Goal: Task Accomplishment & Management: Manage account settings

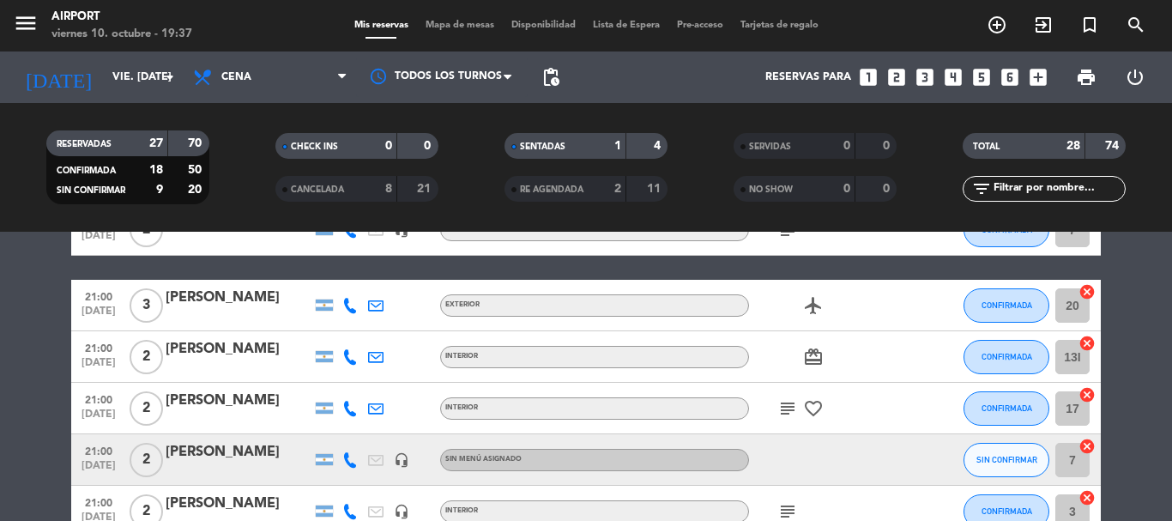
scroll to position [343, 0]
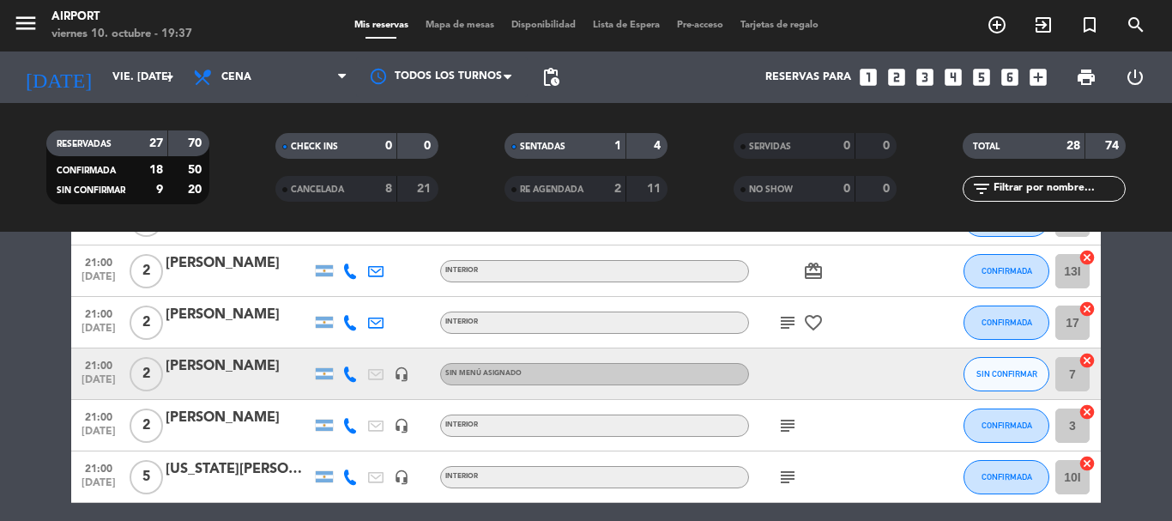
click at [223, 378] on div at bounding box center [239, 385] width 146 height 14
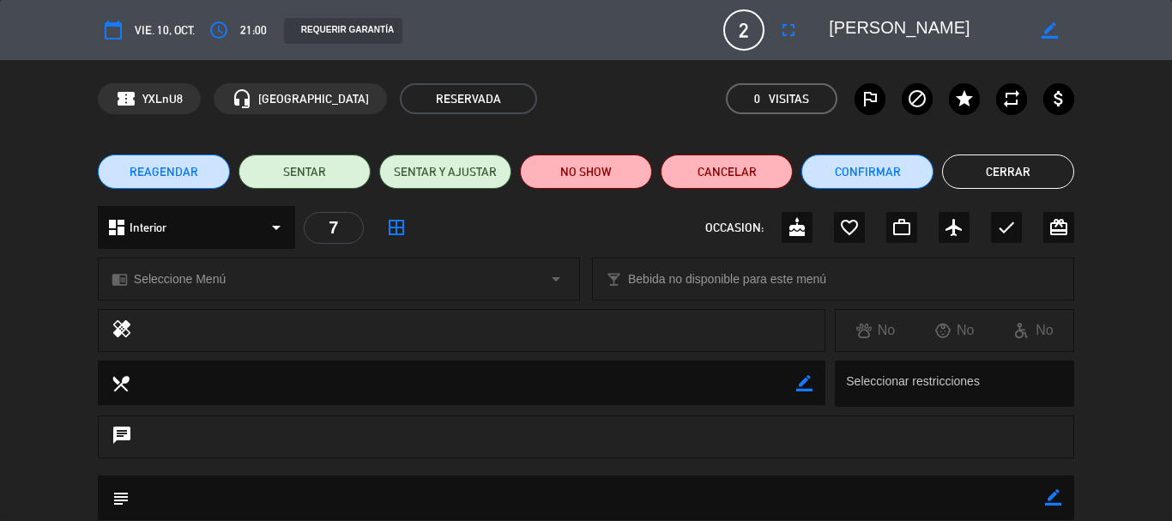
click at [231, 281] on div "chrome_reader_mode Seleccione Menú arrow_drop_down" at bounding box center [339, 278] width 481 height 41
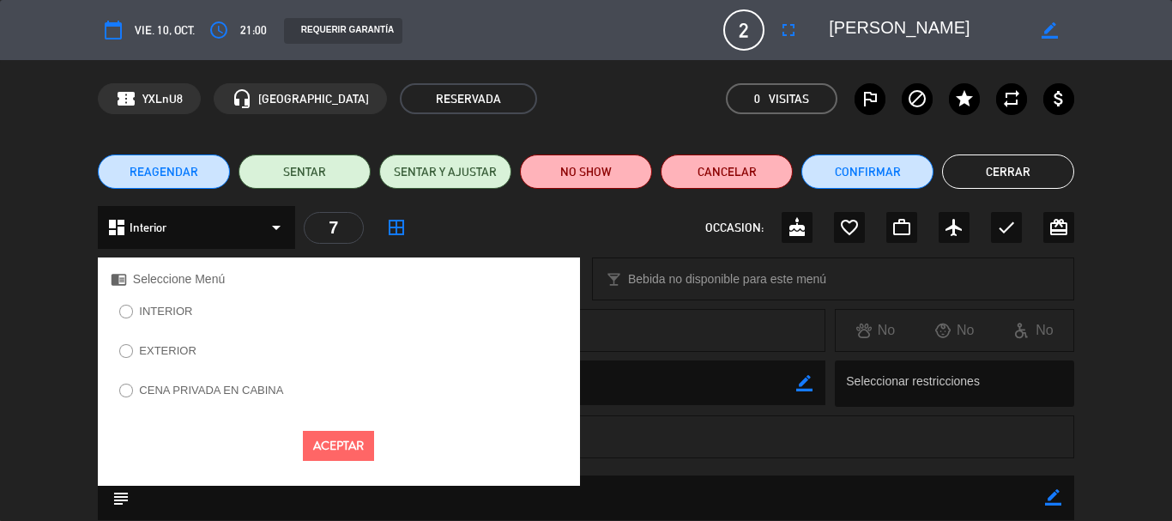
click at [155, 314] on label "INTERIOR" at bounding box center [165, 310] width 53 height 11
click at [342, 447] on button "Aceptar" at bounding box center [338, 446] width 71 height 30
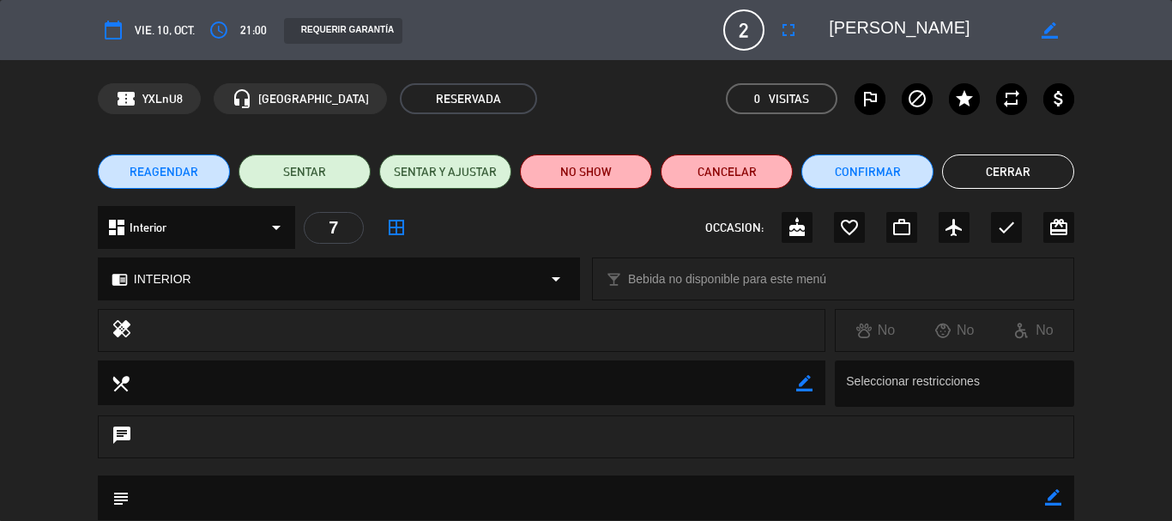
click at [1002, 172] on button "Cerrar" at bounding box center [1008, 171] width 132 height 34
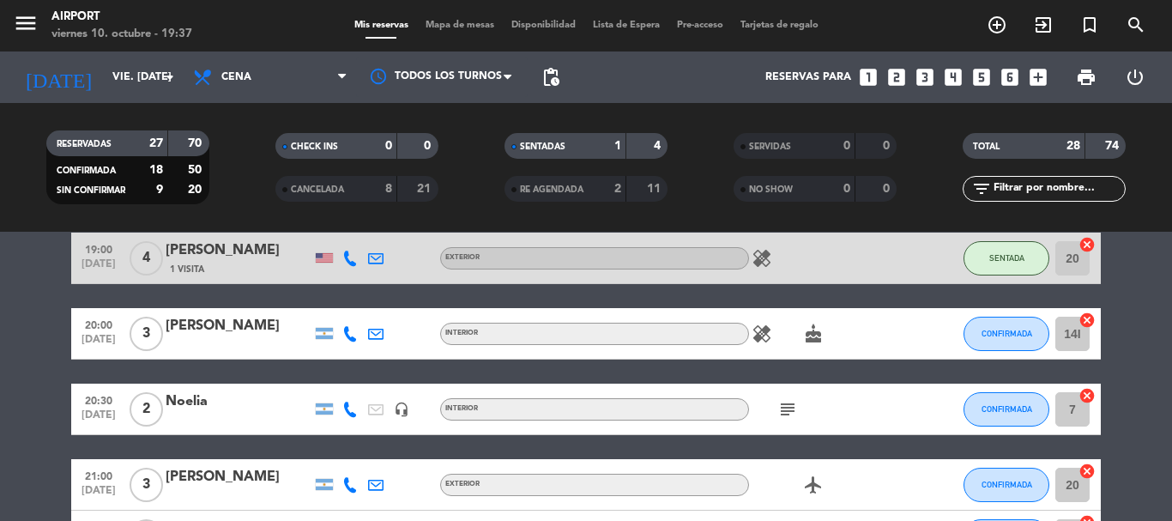
scroll to position [86, 0]
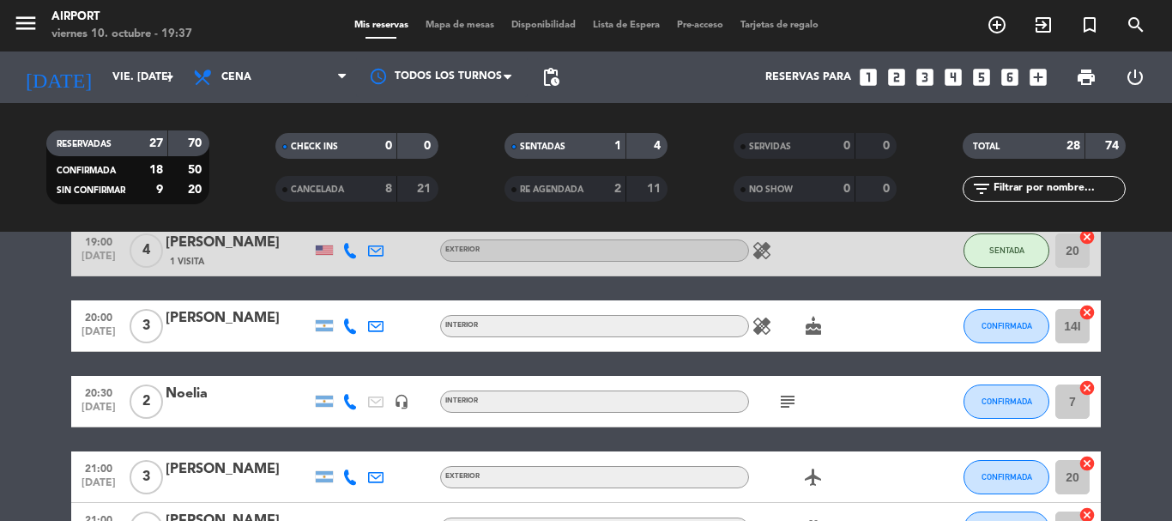
click at [762, 254] on icon "healing" at bounding box center [762, 250] width 21 height 21
click at [765, 323] on icon "healing" at bounding box center [762, 326] width 21 height 21
click at [756, 320] on icon "healing" at bounding box center [762, 326] width 21 height 21
click at [756, 319] on icon "healing" at bounding box center [762, 326] width 21 height 21
click at [762, 245] on icon "healing" at bounding box center [762, 250] width 21 height 21
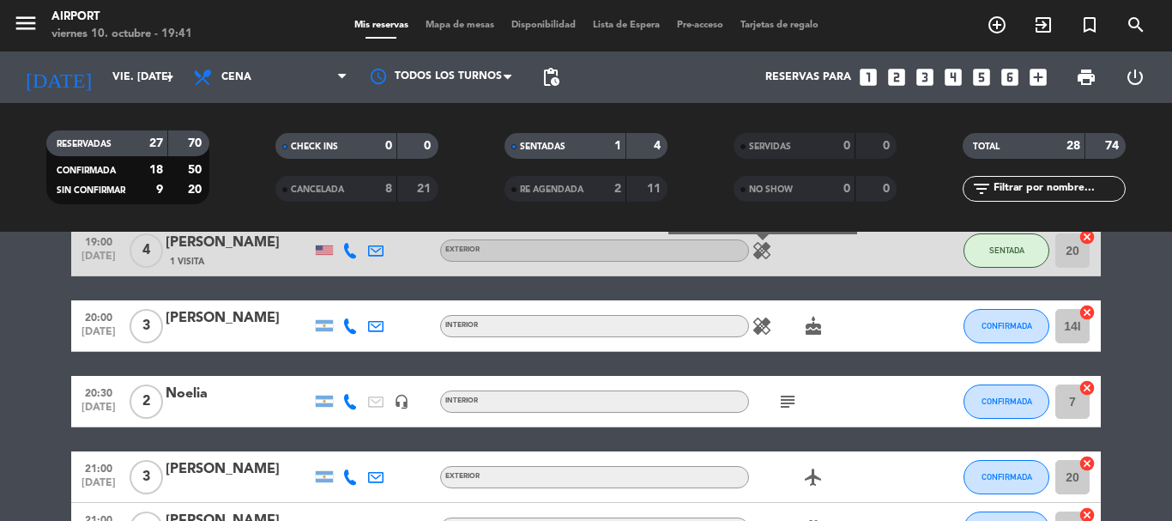
click at [789, 402] on icon "subject" at bounding box center [787, 401] width 21 height 21
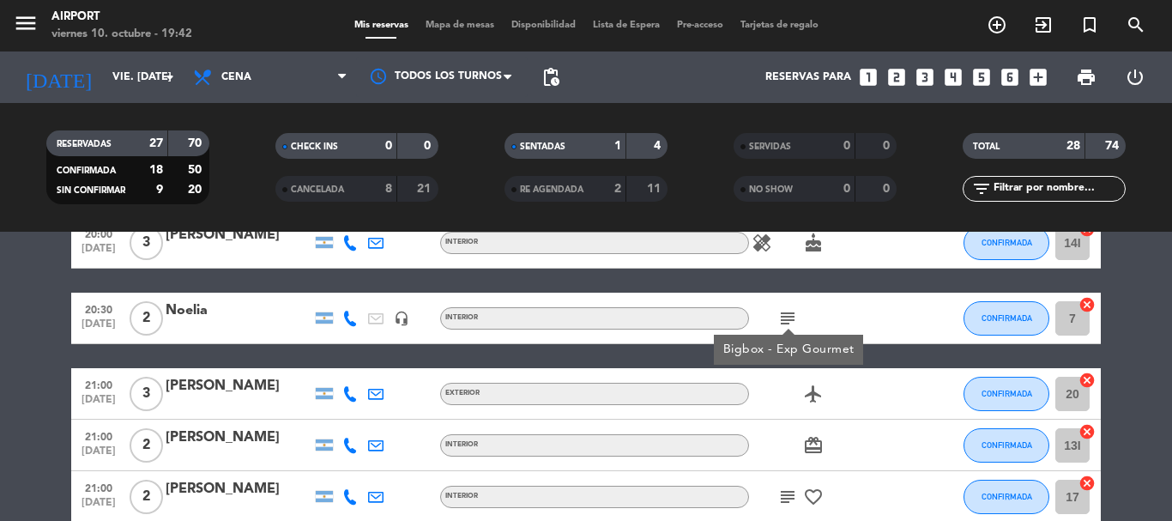
scroll to position [172, 0]
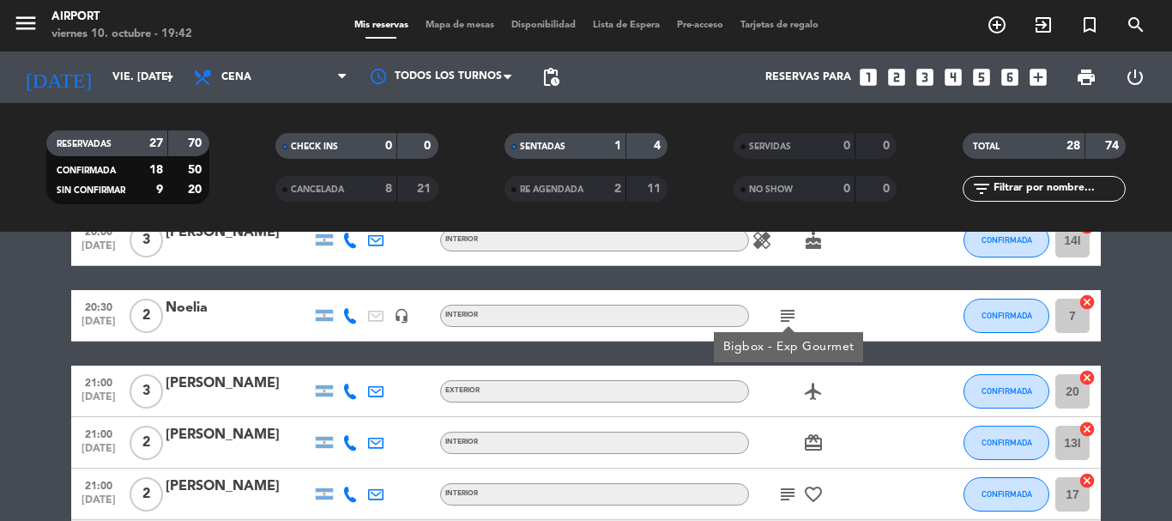
click at [788, 493] on icon "subject" at bounding box center [787, 494] width 21 height 21
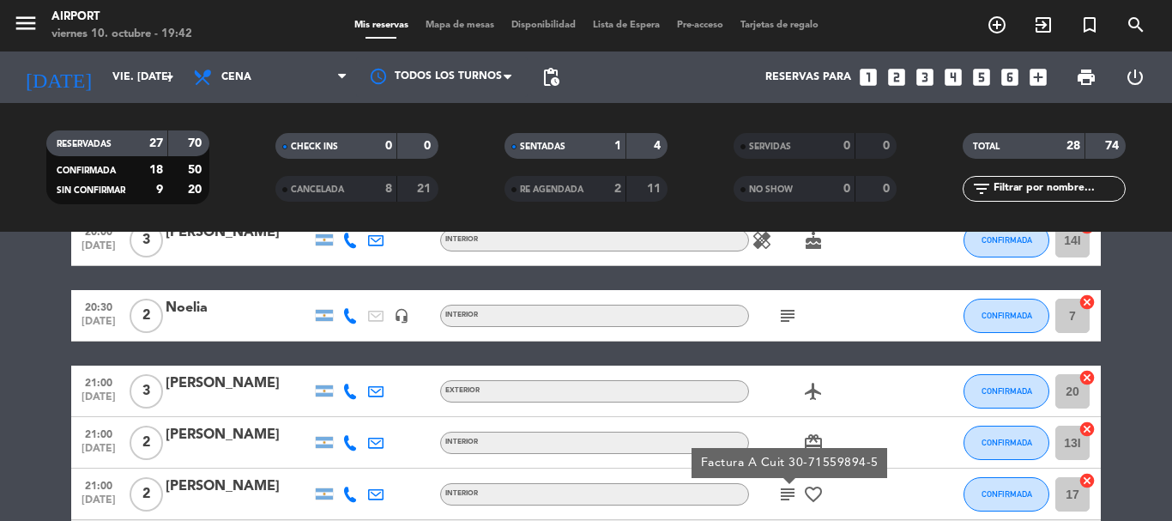
click at [815, 493] on icon "favorite_border" at bounding box center [813, 494] width 21 height 21
click at [788, 494] on icon "subject" at bounding box center [787, 494] width 21 height 21
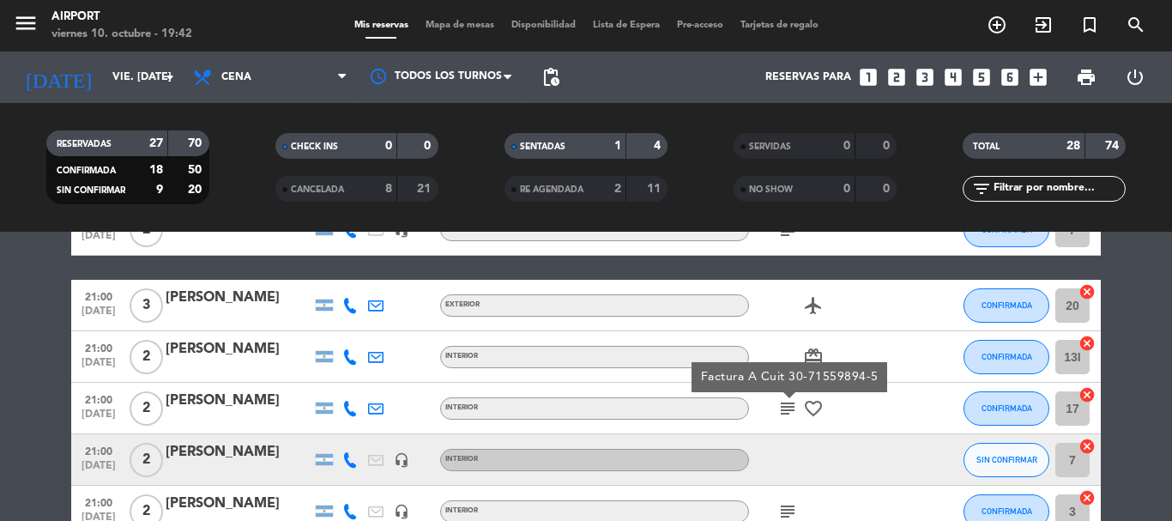
scroll to position [343, 0]
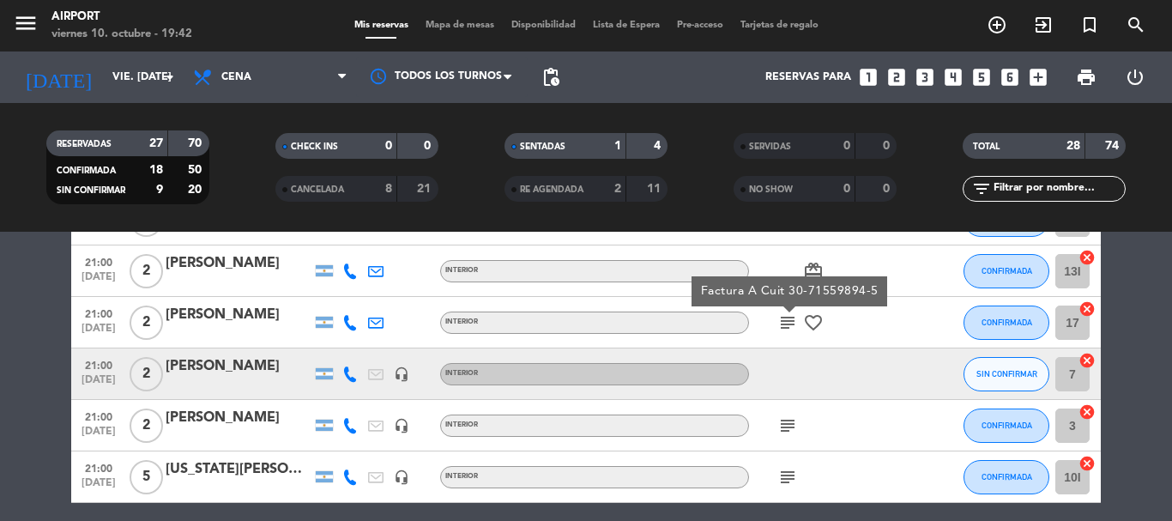
click at [786, 426] on icon "subject" at bounding box center [787, 425] width 21 height 21
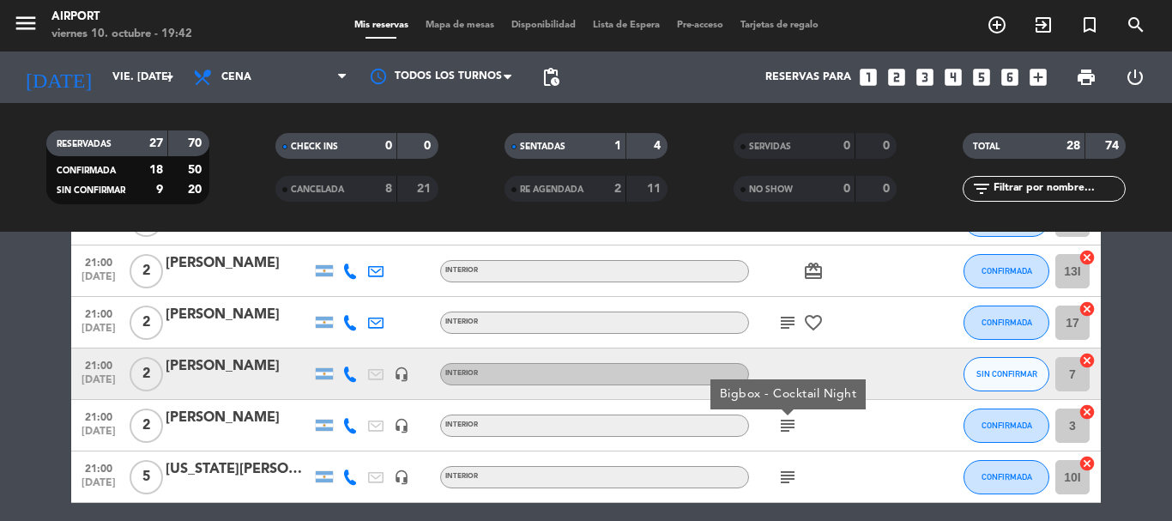
click at [789, 480] on icon "subject" at bounding box center [787, 477] width 21 height 21
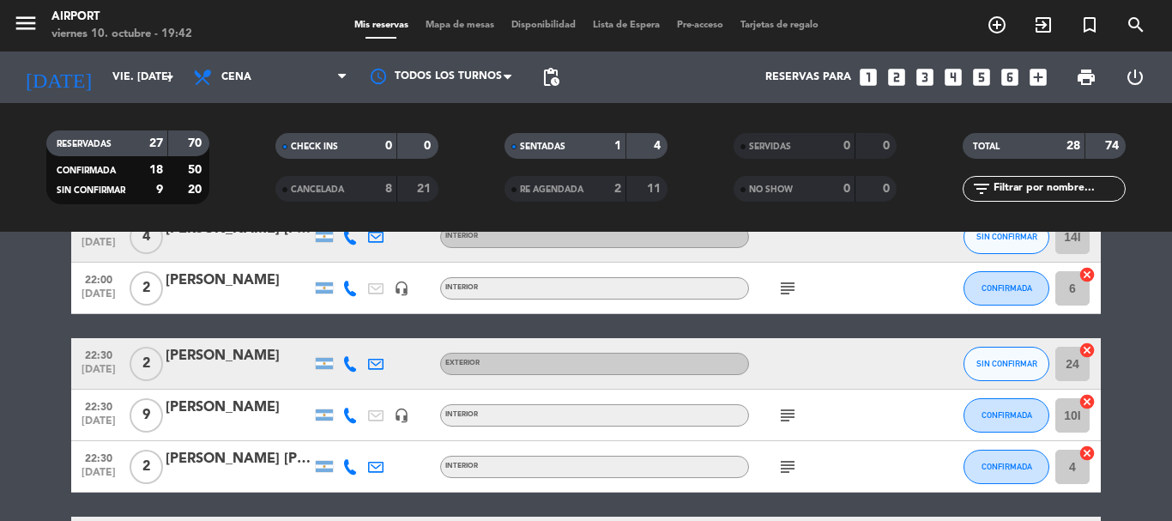
scroll to position [1201, 0]
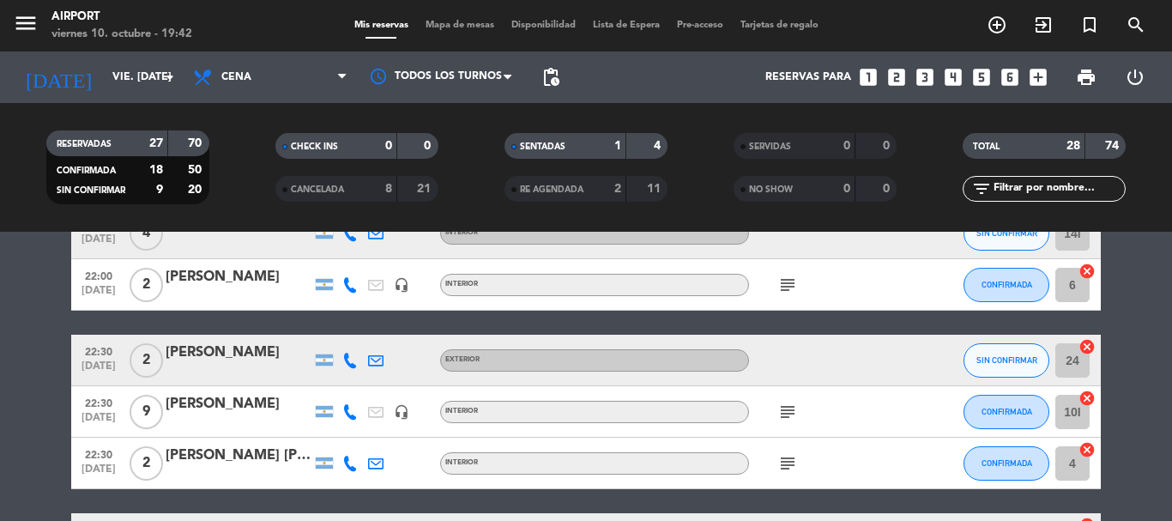
click at [787, 415] on icon "subject" at bounding box center [787, 412] width 21 height 21
click at [781, 467] on icon "subject" at bounding box center [787, 463] width 21 height 21
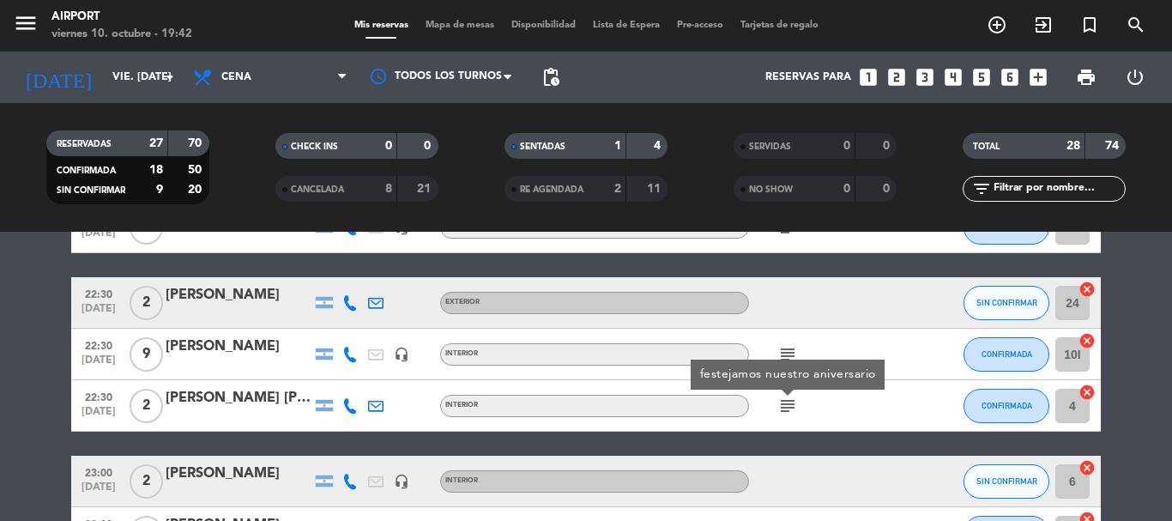
scroll to position [1116, 0]
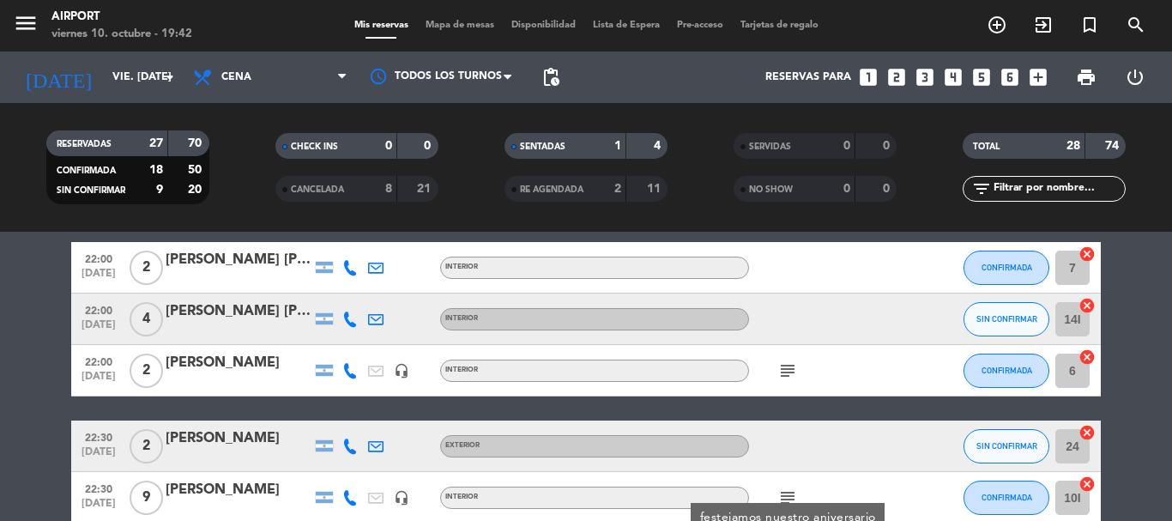
click at [788, 372] on icon "subject" at bounding box center [787, 370] width 21 height 21
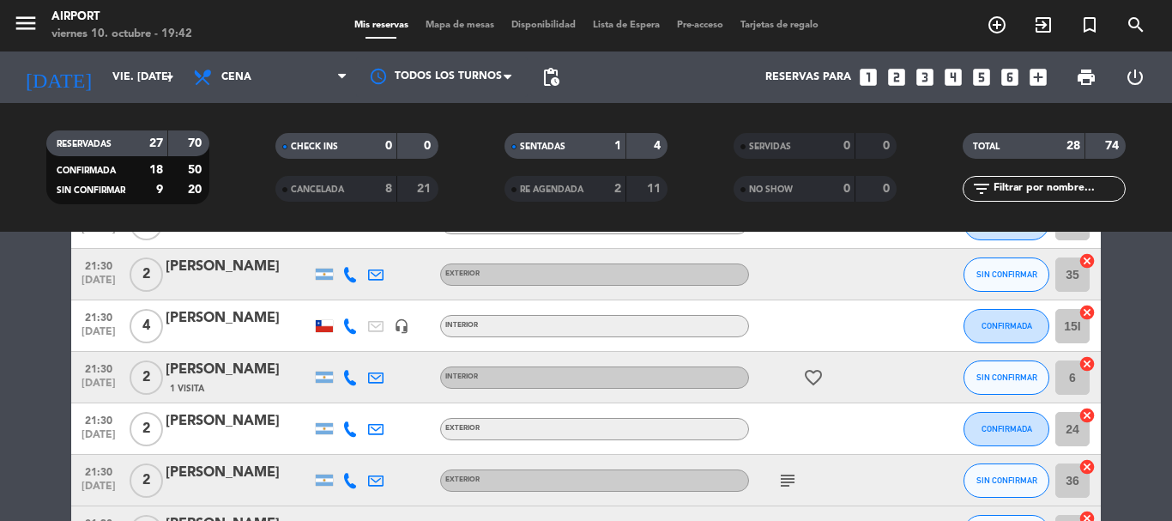
scroll to position [772, 0]
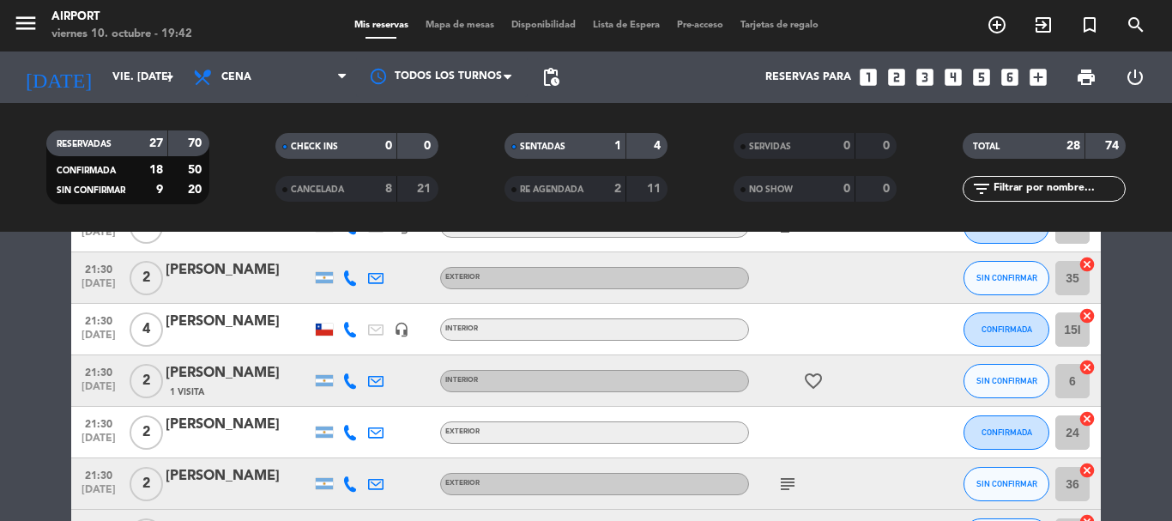
click at [786, 481] on icon "subject" at bounding box center [787, 484] width 21 height 21
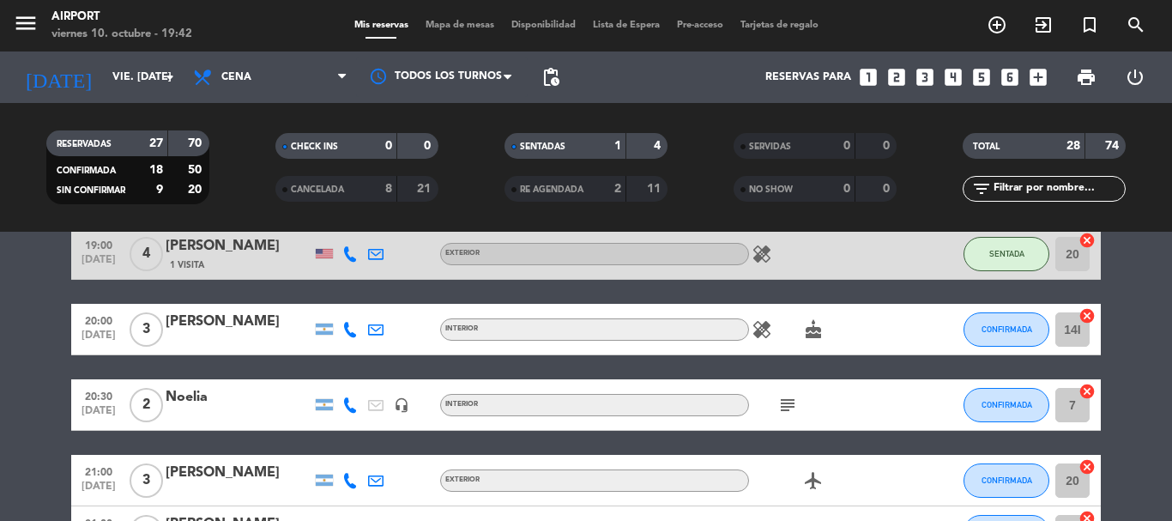
scroll to position [86, 0]
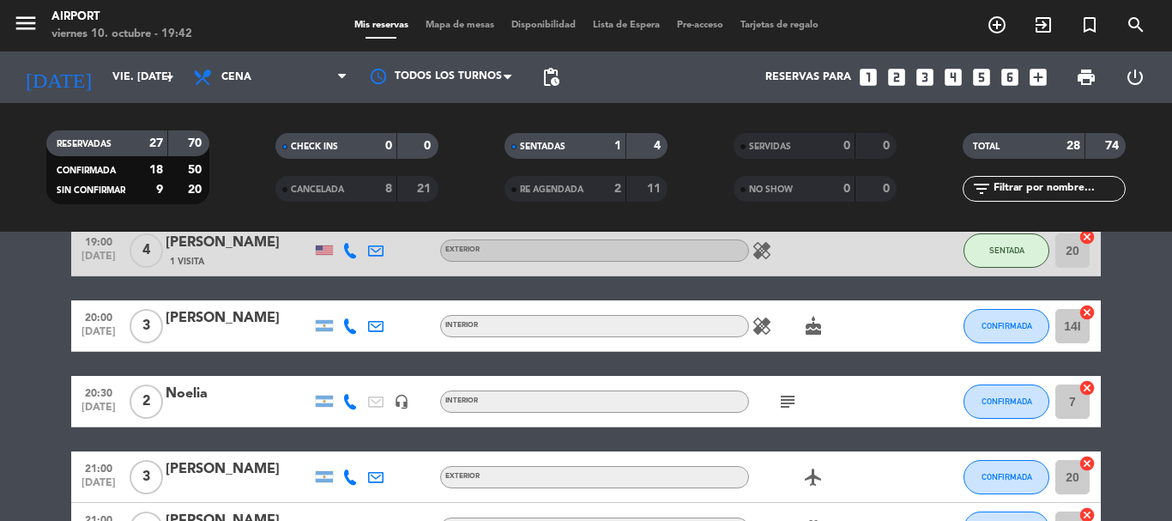
click at [787, 401] on icon "subject" at bounding box center [787, 401] width 21 height 21
click at [762, 325] on icon "healing" at bounding box center [762, 326] width 21 height 21
click at [792, 405] on icon "subject" at bounding box center [787, 401] width 21 height 21
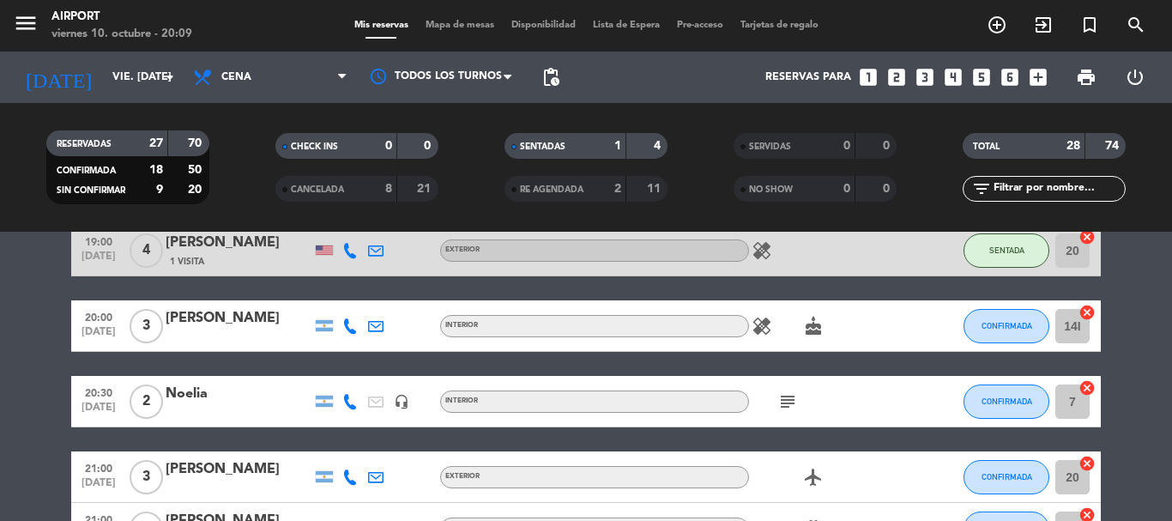
click at [792, 405] on icon "subject" at bounding box center [787, 401] width 21 height 21
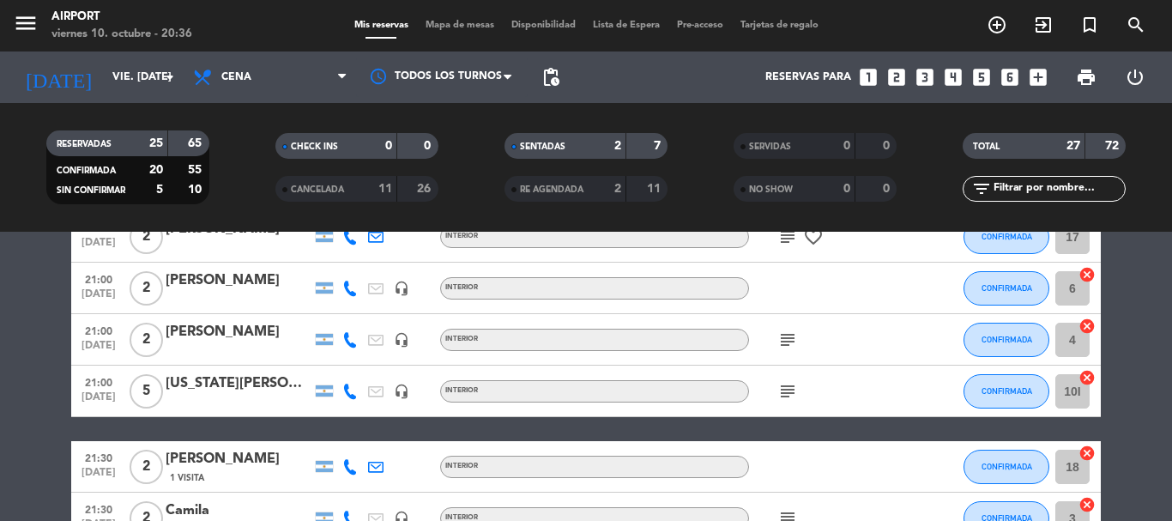
scroll to position [601, 0]
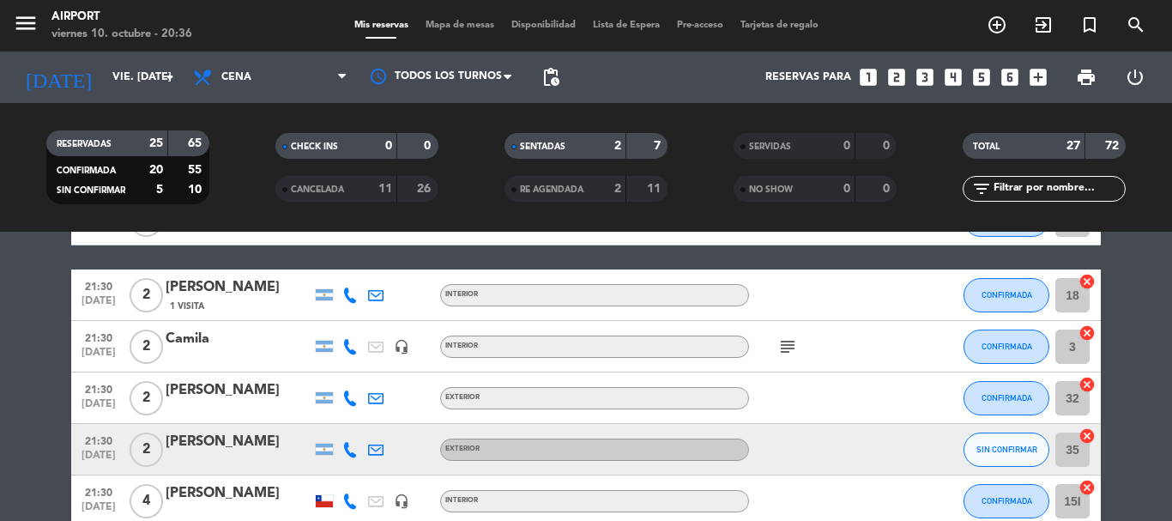
click at [787, 347] on icon "subject" at bounding box center [787, 346] width 21 height 21
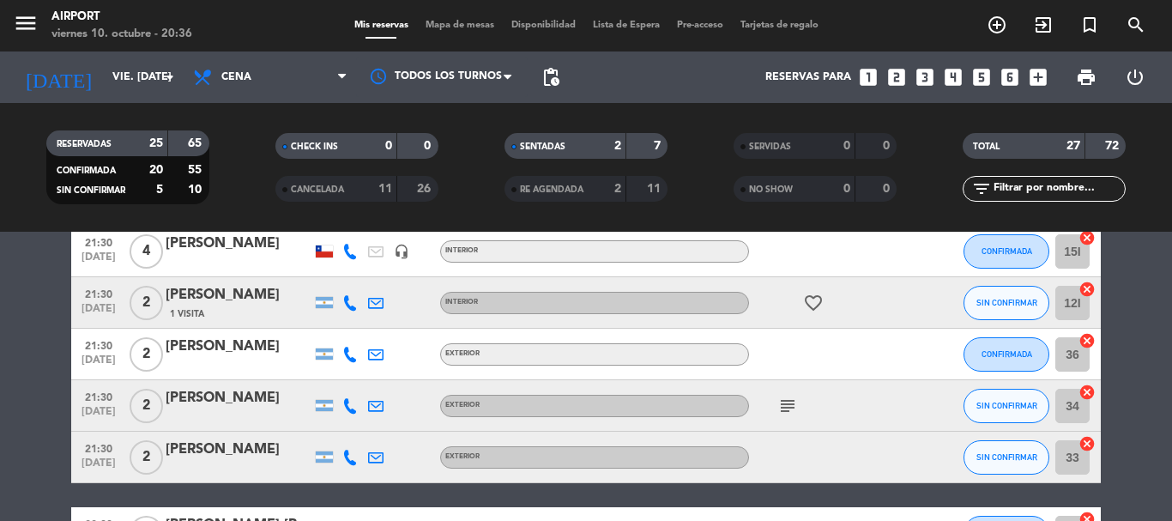
scroll to position [858, 0]
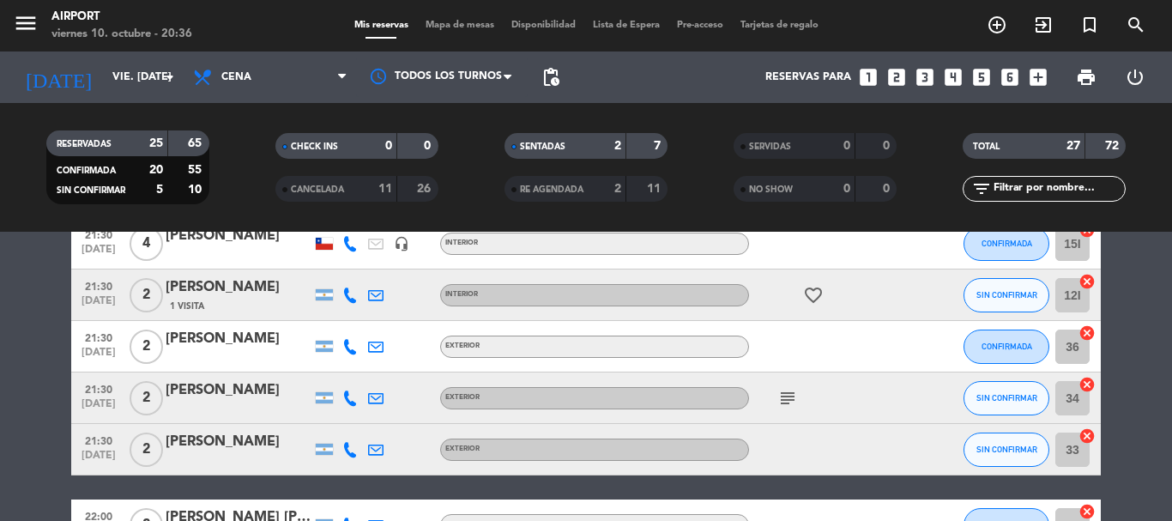
click at [788, 405] on icon "subject" at bounding box center [787, 398] width 21 height 21
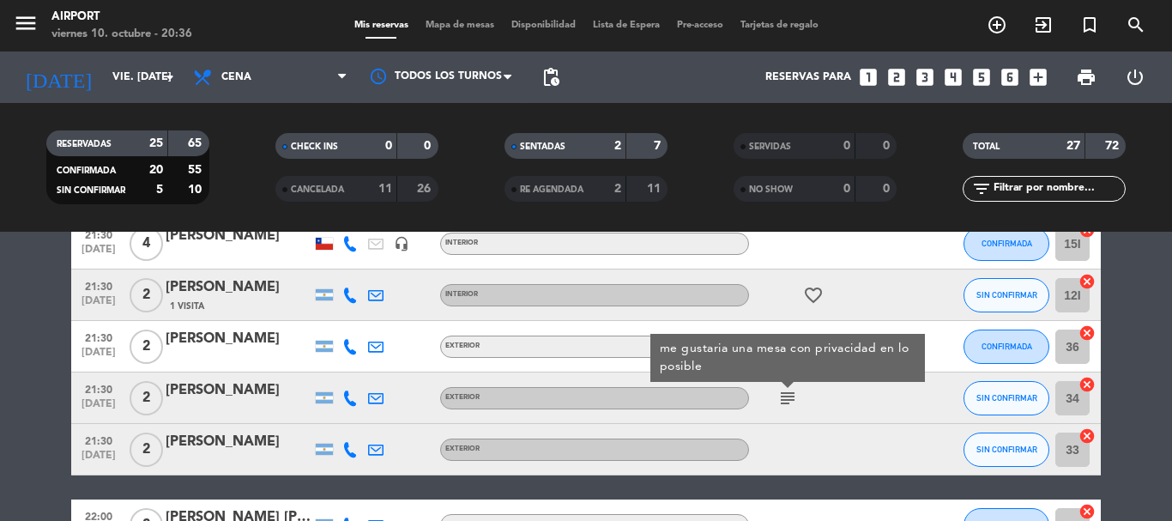
click at [788, 405] on icon "subject" at bounding box center [787, 398] width 21 height 21
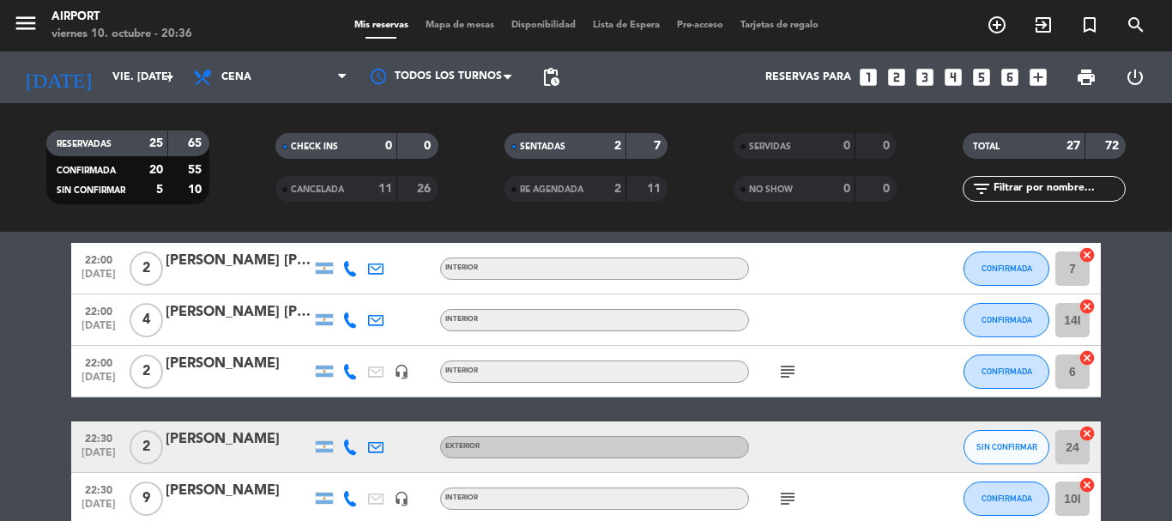
scroll to position [1116, 0]
click at [791, 373] on icon "subject" at bounding box center [787, 370] width 21 height 21
click at [789, 497] on icon "subject" at bounding box center [787, 497] width 21 height 21
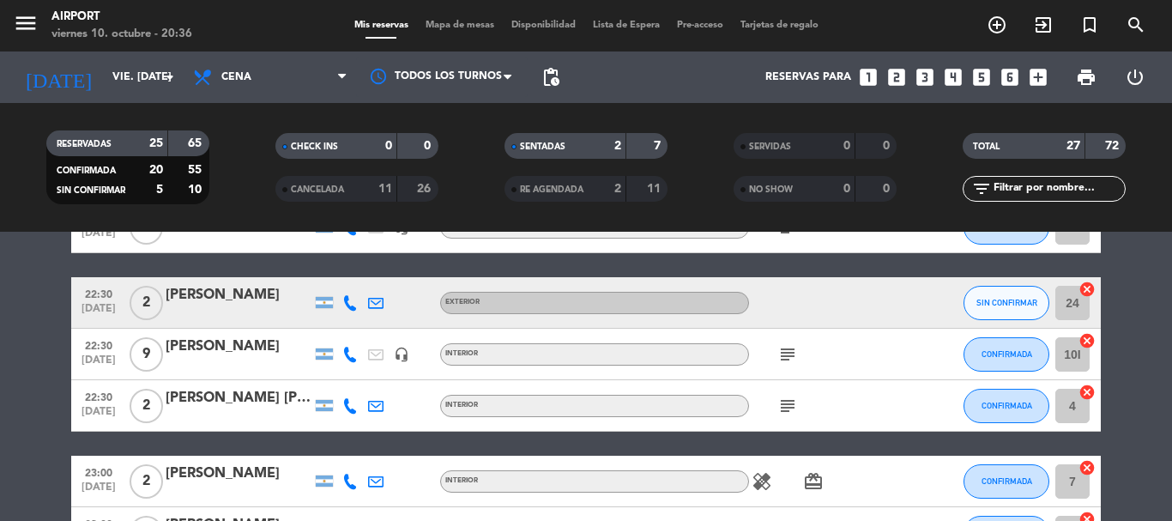
scroll to position [1287, 0]
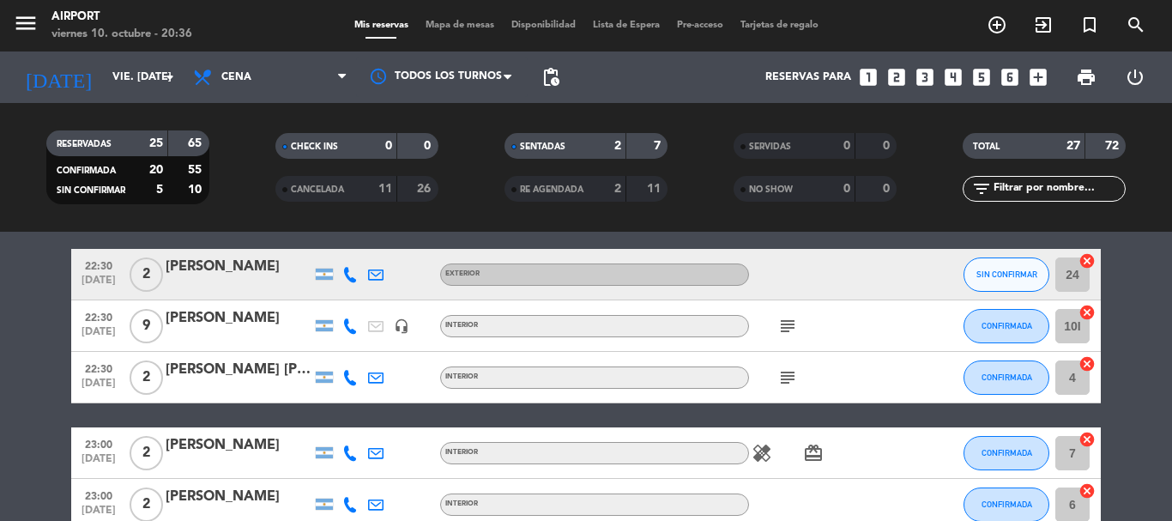
click at [784, 375] on icon "subject" at bounding box center [787, 377] width 21 height 21
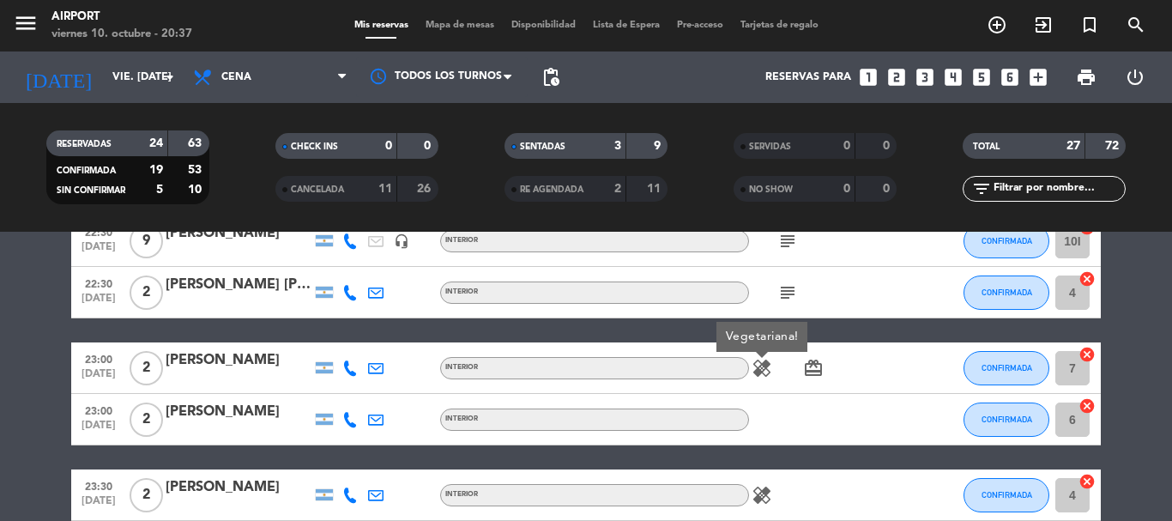
scroll to position [1458, 0]
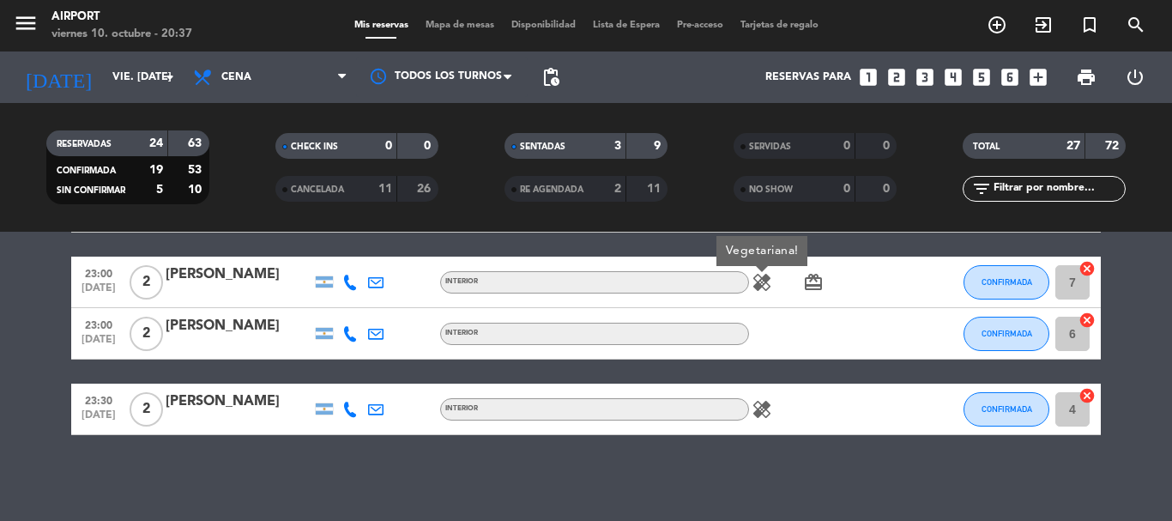
click at [761, 409] on icon "healing" at bounding box center [762, 409] width 21 height 21
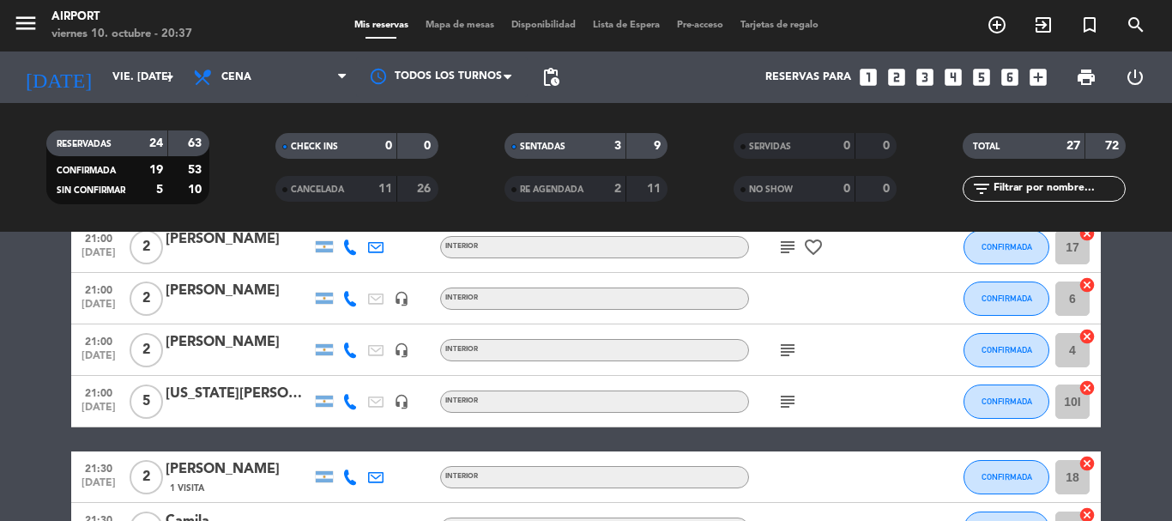
scroll to position [429, 0]
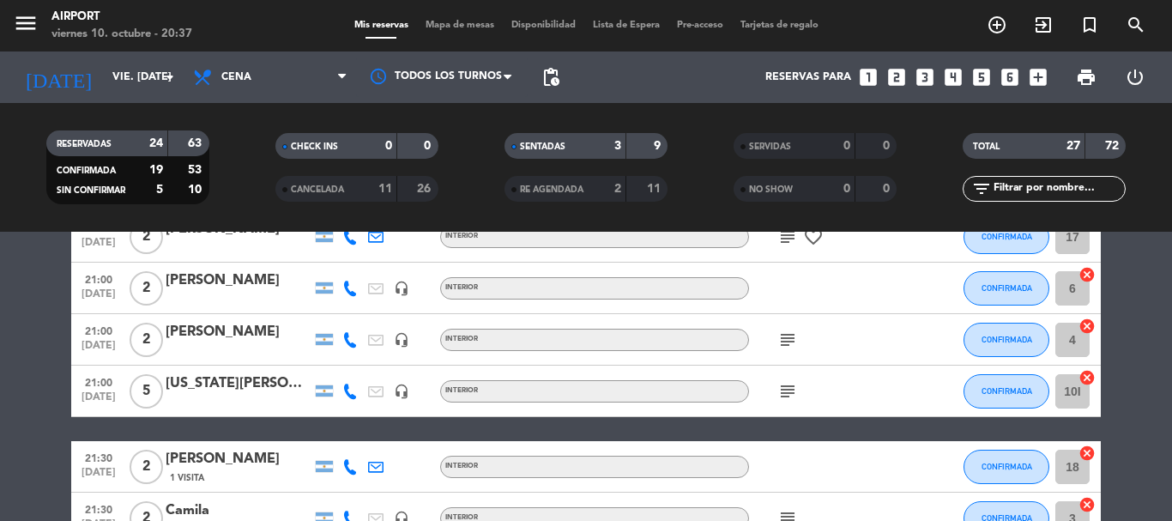
click at [784, 395] on icon "subject" at bounding box center [787, 391] width 21 height 21
click at [785, 392] on icon "subject" at bounding box center [787, 391] width 21 height 21
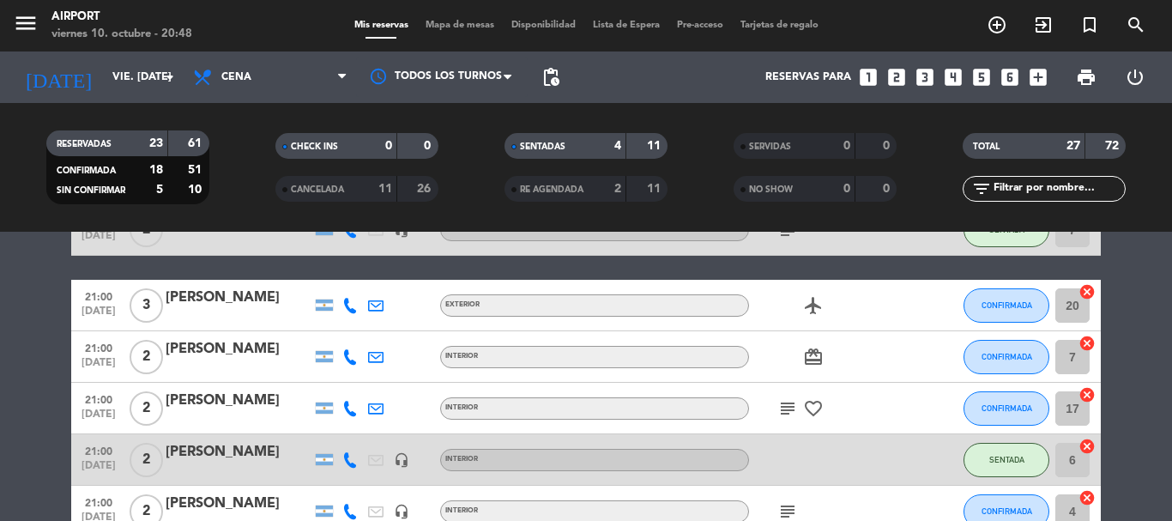
scroll to position [343, 0]
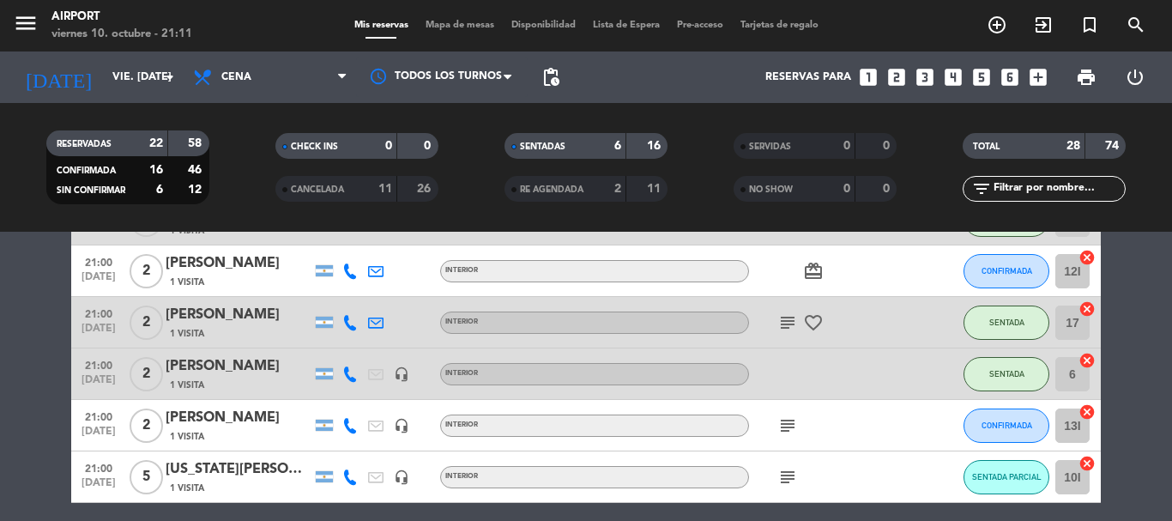
click at [785, 320] on icon "subject" at bounding box center [787, 322] width 21 height 21
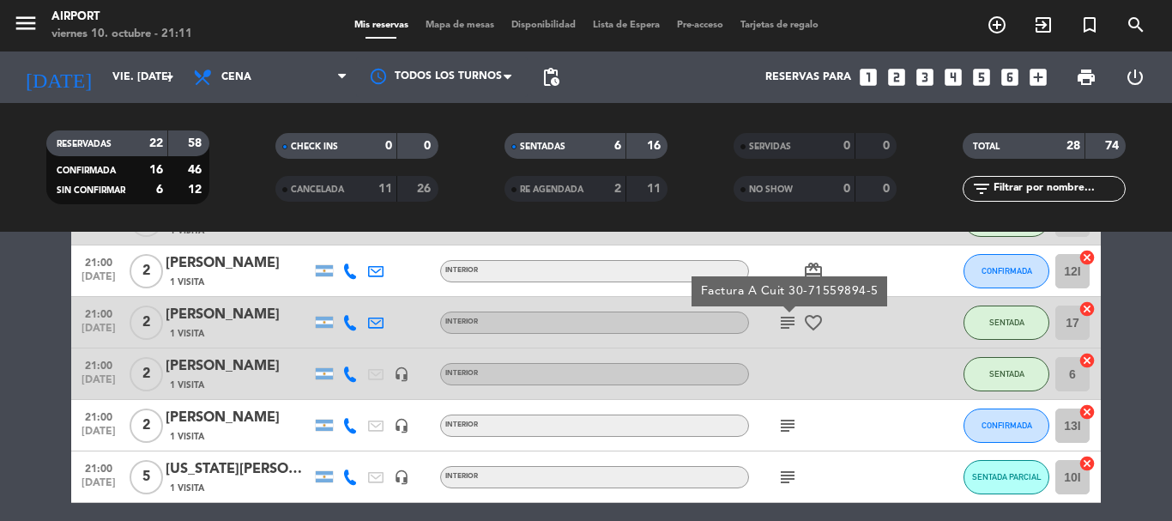
click at [785, 320] on icon "subject" at bounding box center [787, 322] width 21 height 21
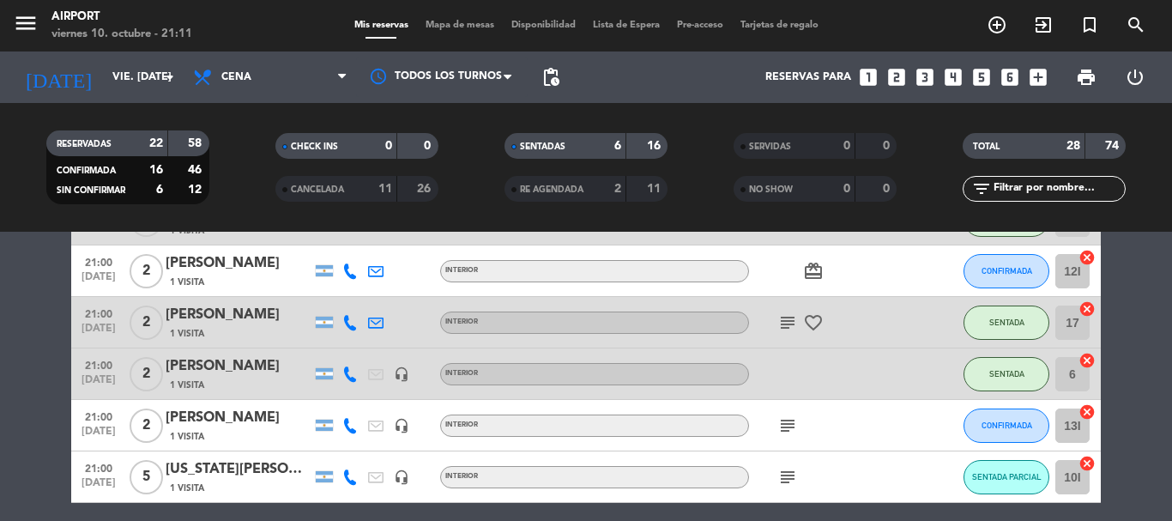
click at [813, 320] on icon "favorite_border" at bounding box center [813, 322] width 21 height 21
